Goal: Task Accomplishment & Management: Manage account settings

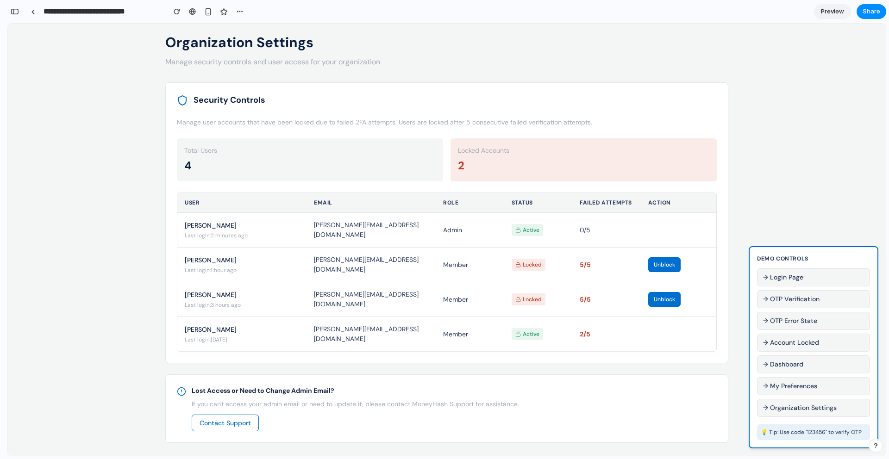
scroll to position [1853, 0]
click at [798, 342] on button "→ Account Locked" at bounding box center [813, 343] width 113 height 18
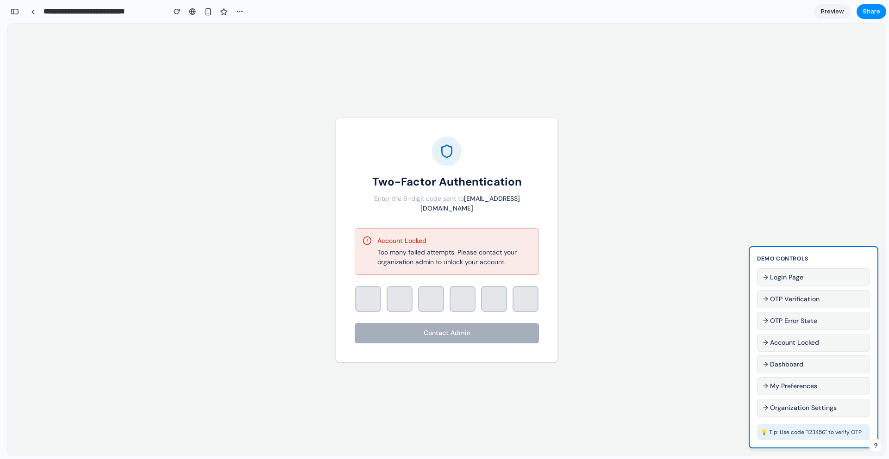
scroll to position [0, 0]
click at [775, 274] on button "→ Login Page" at bounding box center [813, 278] width 113 height 18
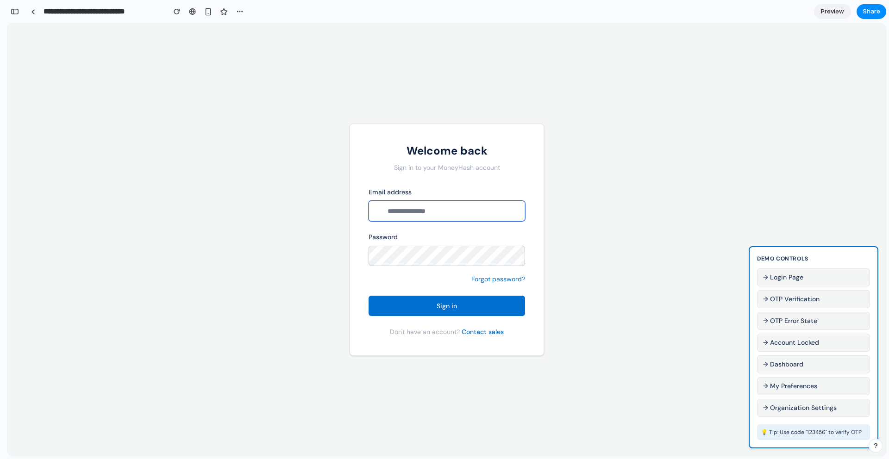
click at [420, 211] on input "email" at bounding box center [447, 211] width 157 height 20
type input "*******"
type input "**********"
click at [432, 301] on button "Sign in" at bounding box center [447, 306] width 157 height 20
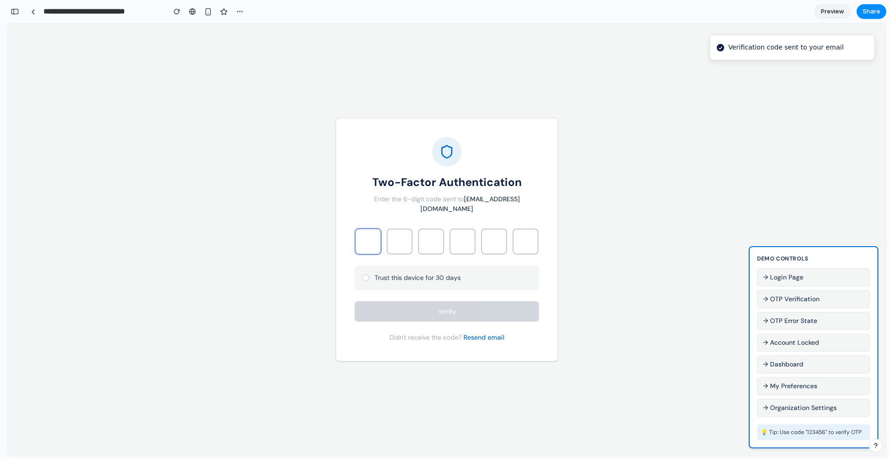
click at [370, 232] on input "text" at bounding box center [368, 242] width 26 height 26
type input "*"
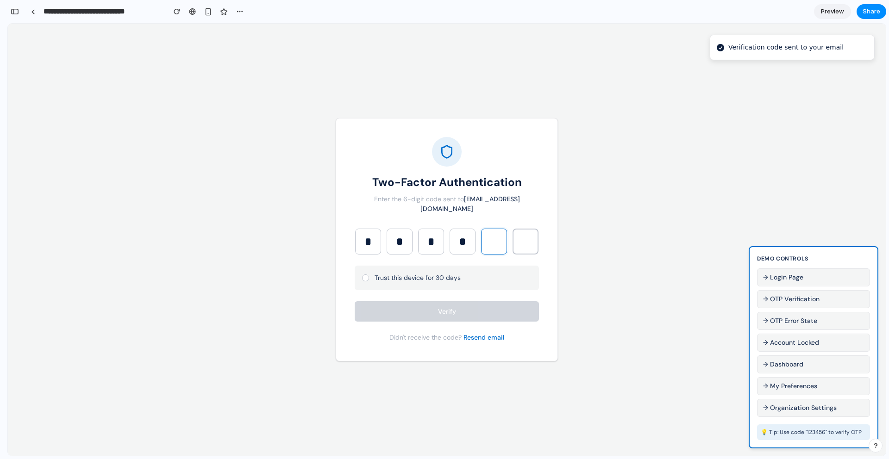
type input "*"
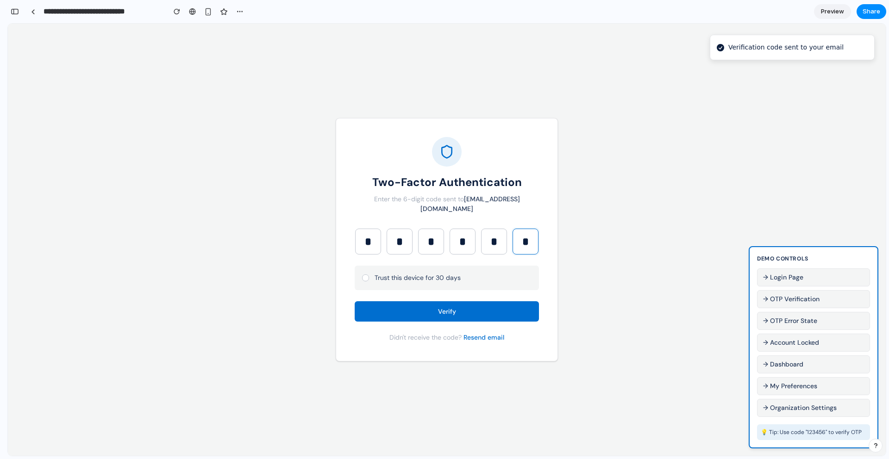
type input "*"
click at [364, 276] on div at bounding box center [365, 278] width 6 height 6
click at [424, 315] on button "Verify" at bounding box center [447, 311] width 184 height 20
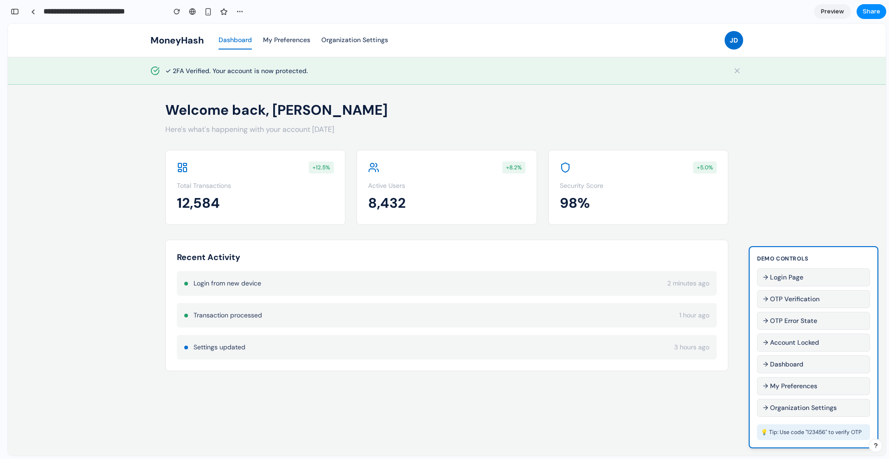
click at [796, 404] on button "→ Organization Settings" at bounding box center [813, 408] width 113 height 18
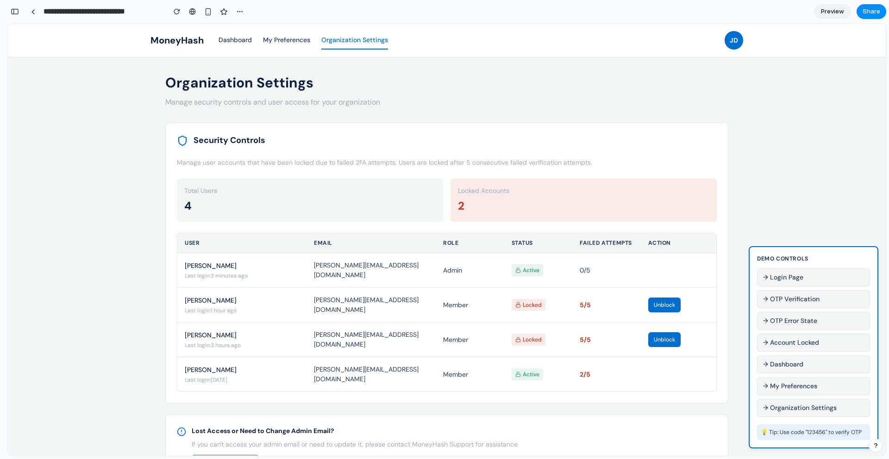
scroll to position [40, 0]
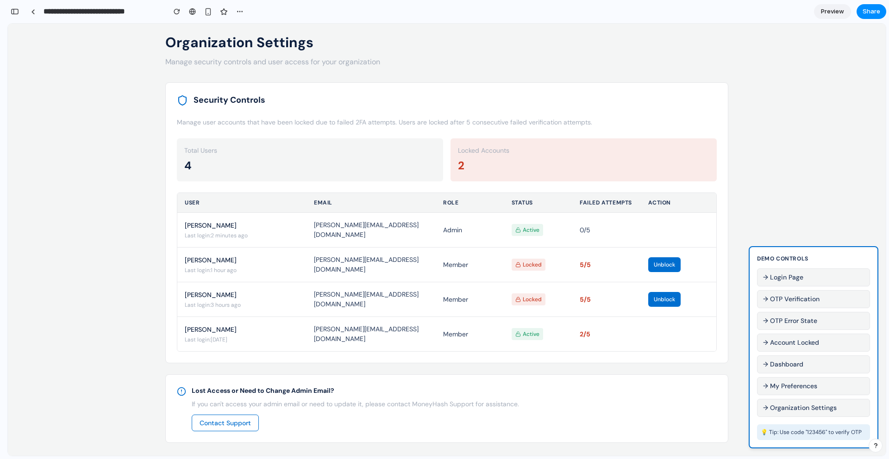
click at [806, 409] on button "→ Organization Settings" at bounding box center [813, 408] width 113 height 18
click at [806, 407] on button "→ Organization Settings" at bounding box center [813, 408] width 113 height 18
click at [805, 382] on button "→ My Preferences" at bounding box center [813, 386] width 113 height 18
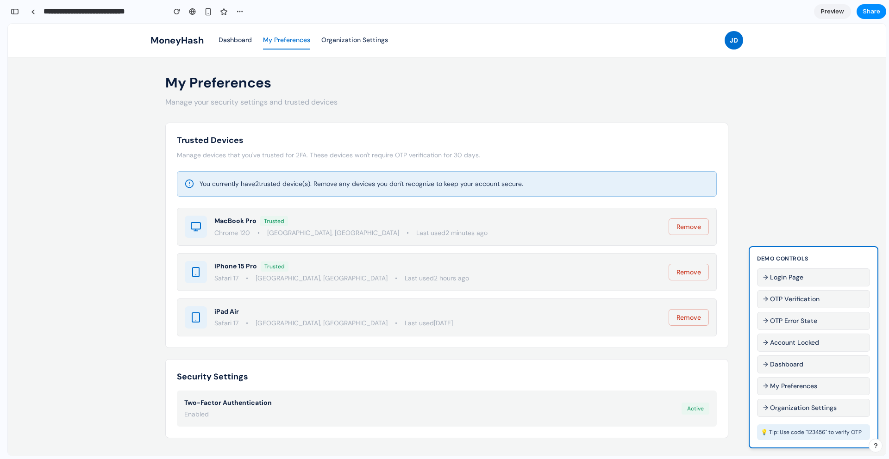
click at [804, 408] on button "→ Organization Settings" at bounding box center [813, 408] width 113 height 18
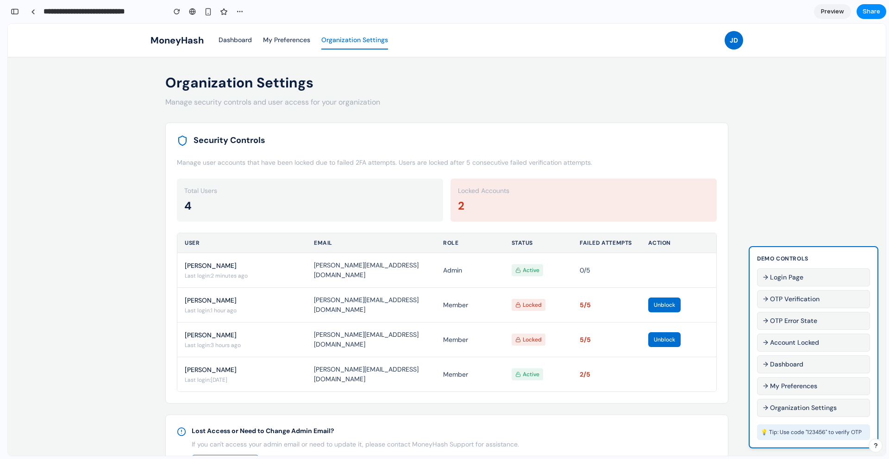
click at [667, 307] on span "Unblock" at bounding box center [664, 304] width 21 height 7
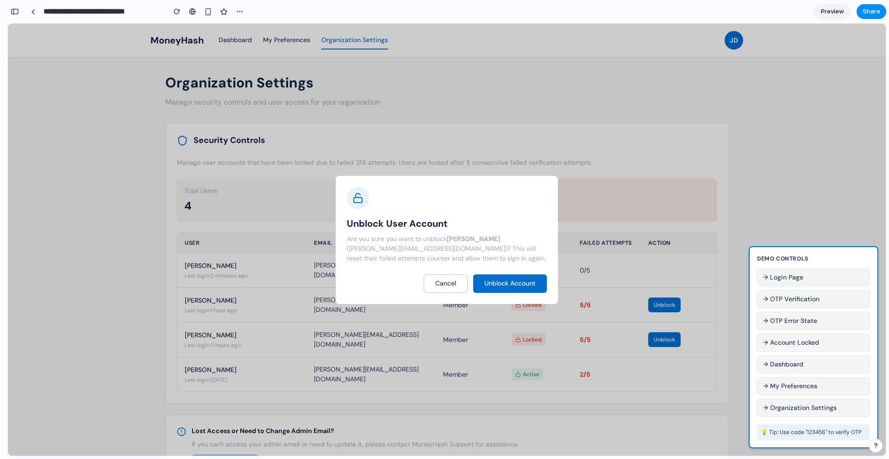
click at [435, 286] on span "Cancel" at bounding box center [445, 283] width 21 height 8
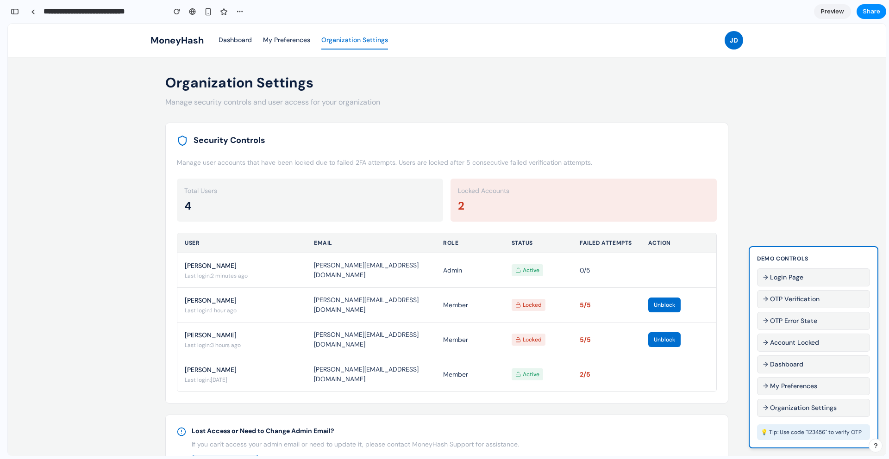
click at [806, 408] on button "→ Organization Settings" at bounding box center [813, 408] width 113 height 18
click at [806, 389] on button "→ My Preferences" at bounding box center [813, 386] width 113 height 18
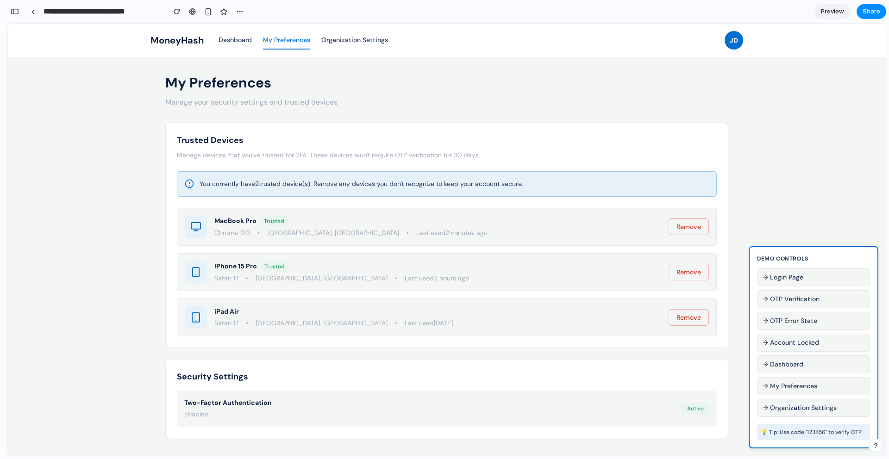
click at [693, 223] on span "Remove" at bounding box center [689, 227] width 25 height 8
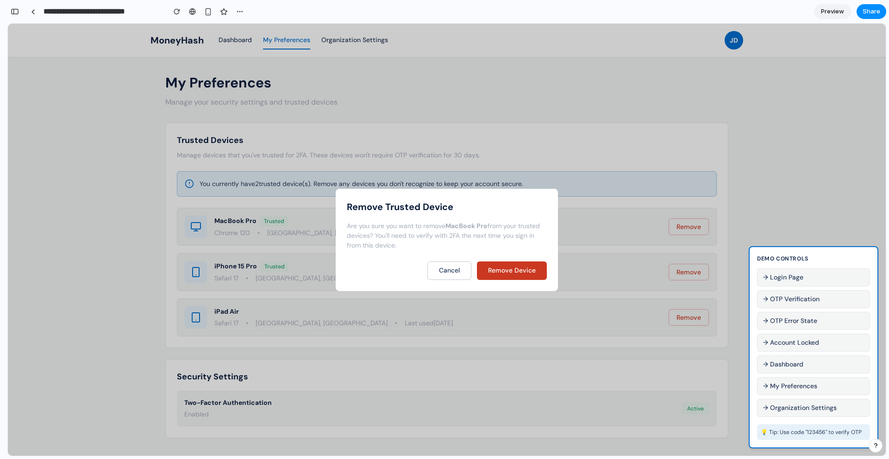
click at [494, 270] on span "Remove Device" at bounding box center [512, 270] width 48 height 8
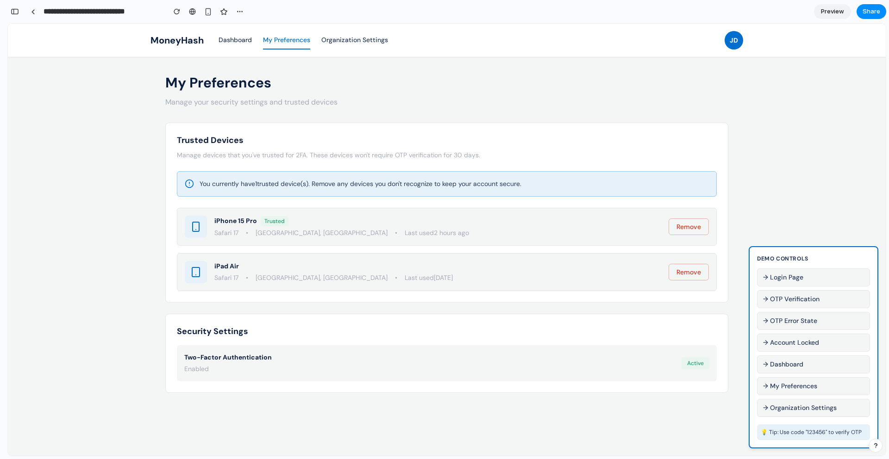
click at [691, 273] on span "Remove" at bounding box center [689, 272] width 25 height 8
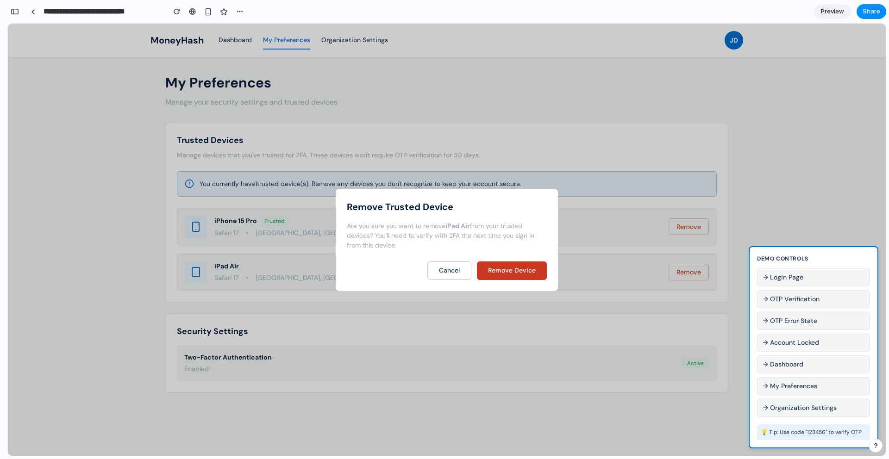
click at [504, 276] on button "Remove Device" at bounding box center [512, 271] width 70 height 19
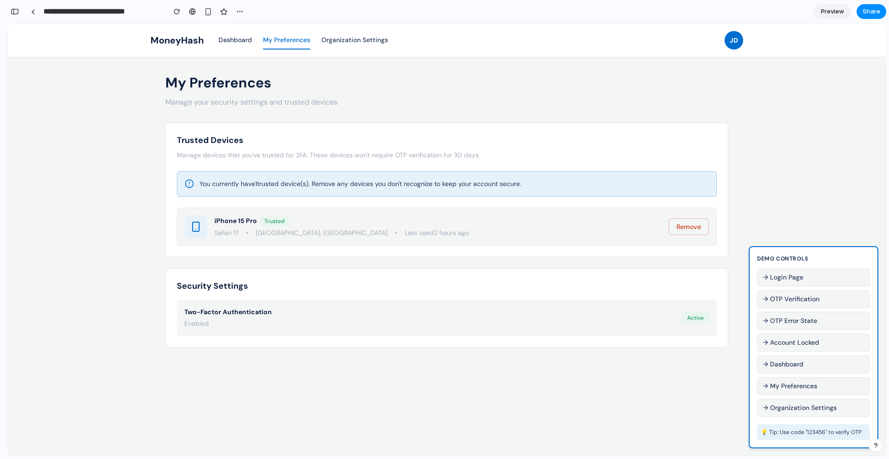
click at [698, 226] on span "Remove" at bounding box center [689, 227] width 25 height 8
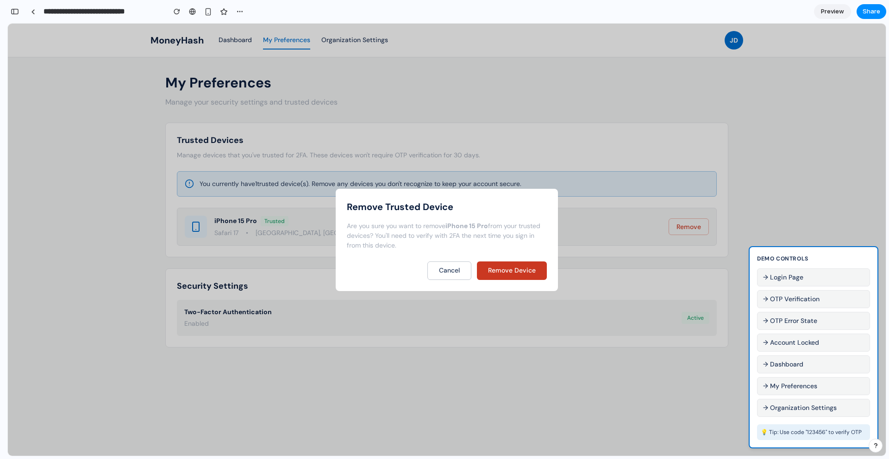
click at [535, 265] on button "Remove Device" at bounding box center [512, 271] width 70 height 19
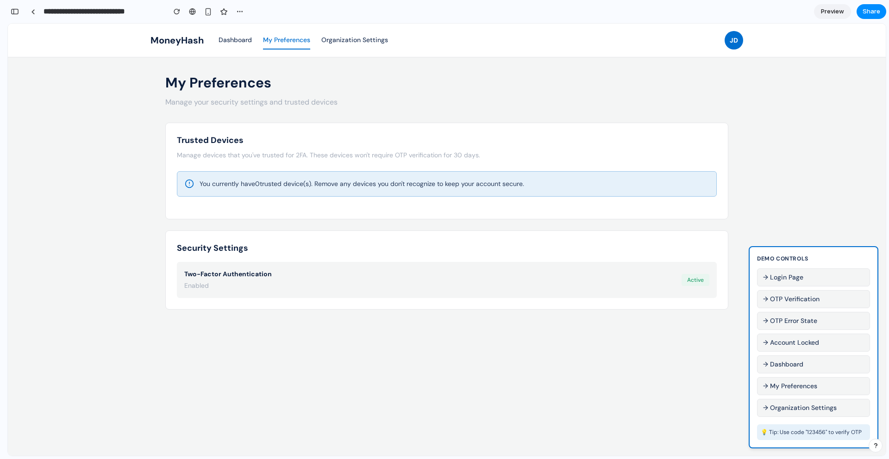
click at [827, 384] on button "→ My Preferences" at bounding box center [813, 386] width 113 height 18
click at [179, 12] on div "button" at bounding box center [177, 11] width 6 height 6
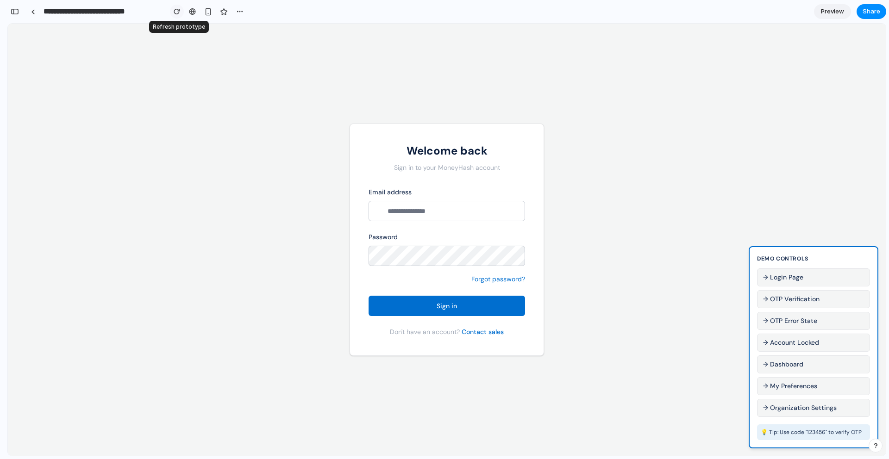
click at [177, 9] on div "button" at bounding box center [177, 11] width 6 height 6
click at [453, 211] on input "email" at bounding box center [447, 211] width 157 height 20
type input "*"
type input "**********"
click at [445, 302] on span "Sign in" at bounding box center [447, 306] width 20 height 8
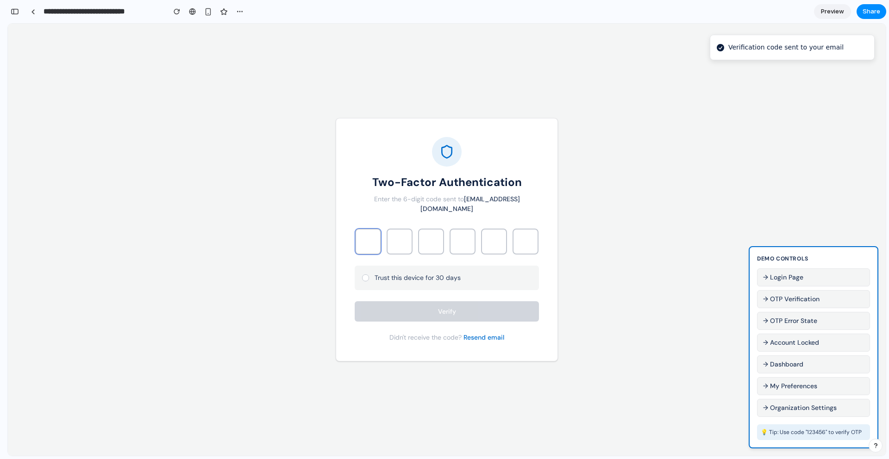
click at [375, 238] on input "text" at bounding box center [368, 242] width 26 height 26
type input "*"
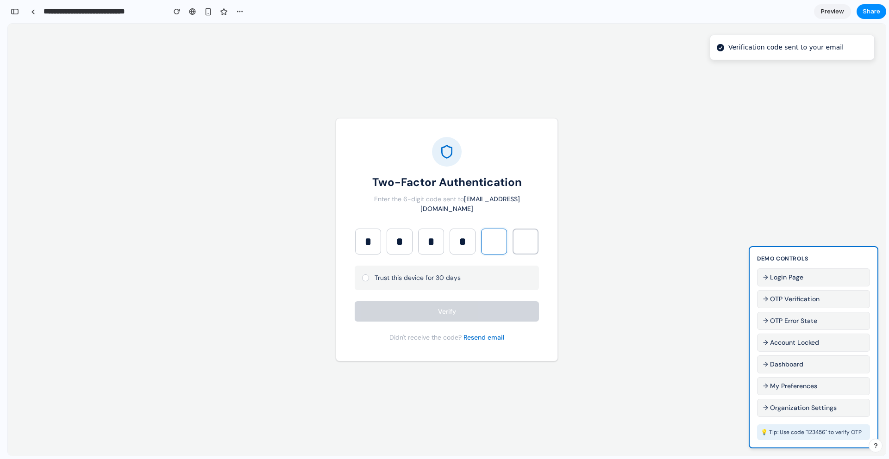
type input "*"
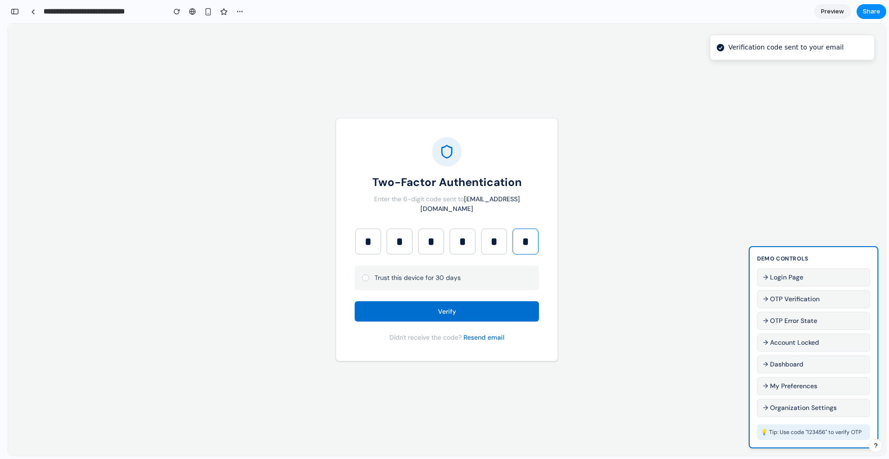
type input "*"
click at [367, 275] on div at bounding box center [365, 278] width 7 height 7
click at [392, 301] on button "Verify" at bounding box center [447, 311] width 184 height 20
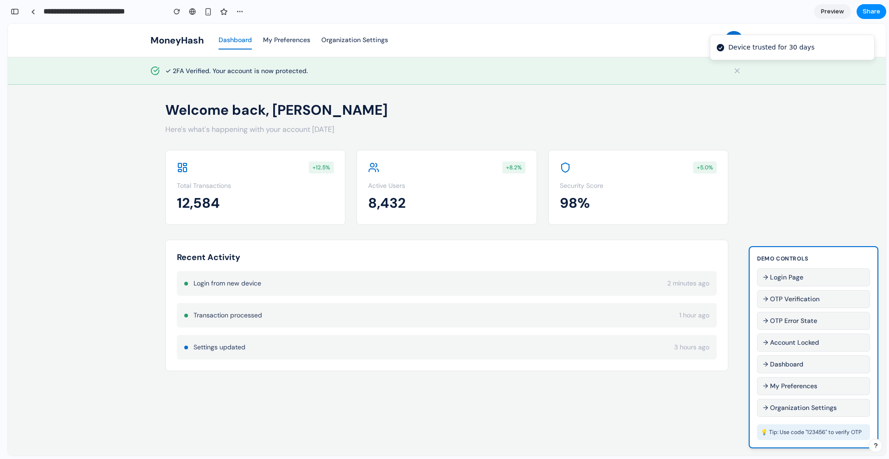
click at [294, 39] on button "My Preferences" at bounding box center [286, 40] width 47 height 18
